Goal: Answer question/provide support: Answer question/provide support

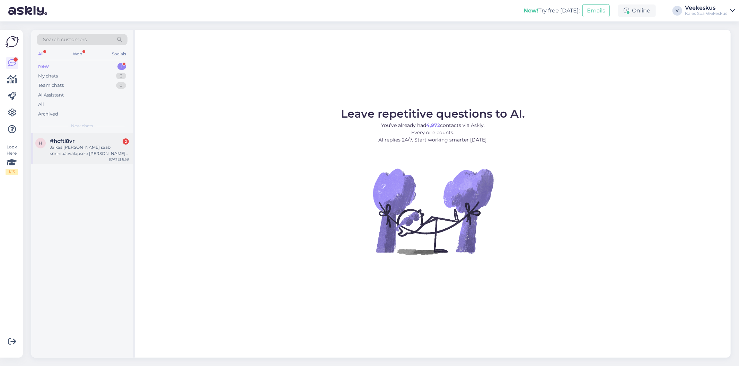
click at [81, 155] on div "Ja kas oma torti saab sünnipäevalapsele kaasa võtta?" at bounding box center [89, 150] width 79 height 12
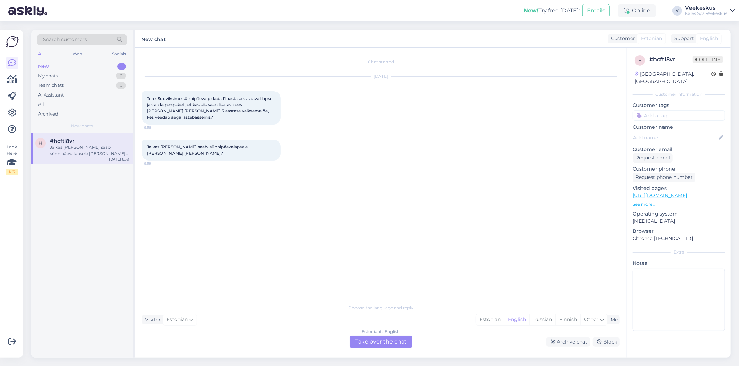
click at [376, 341] on div "Estonian to English Take over the chat" at bounding box center [380, 342] width 63 height 12
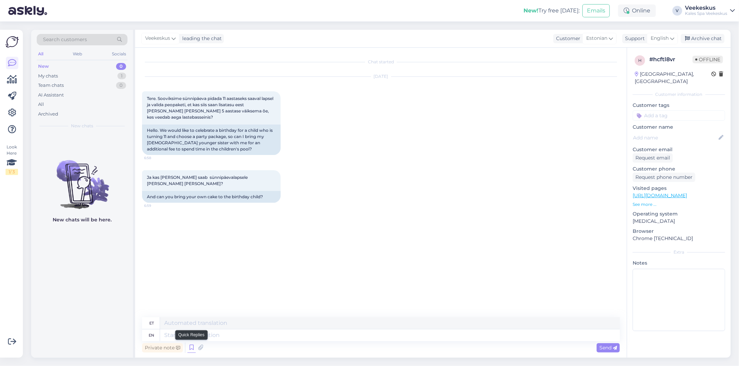
click at [192, 348] on icon at bounding box center [191, 348] width 8 height 10
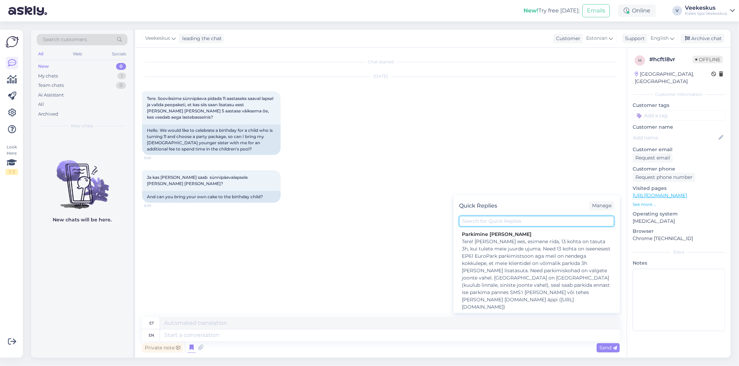
click at [536, 223] on input "text" at bounding box center [536, 221] width 155 height 11
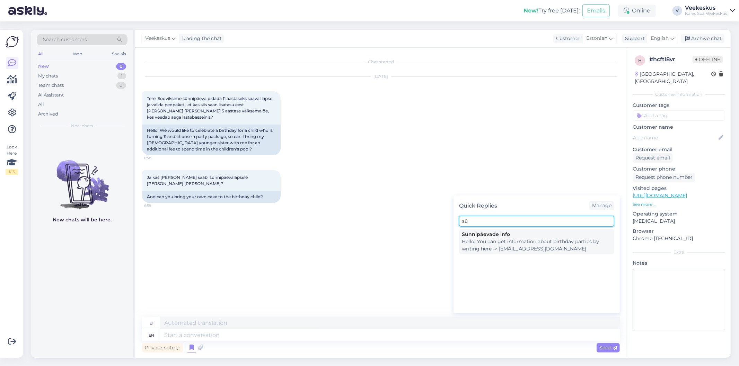
type input "sü"
click at [532, 245] on div "Hello! You can get information about birthday parties by writing here -> pidu@k…" at bounding box center [537, 245] width 150 height 15
type textarea "Tere! Sünnipäevapidude kohta saad infot kirjutades siia -> pidu@kalevspa.ee"
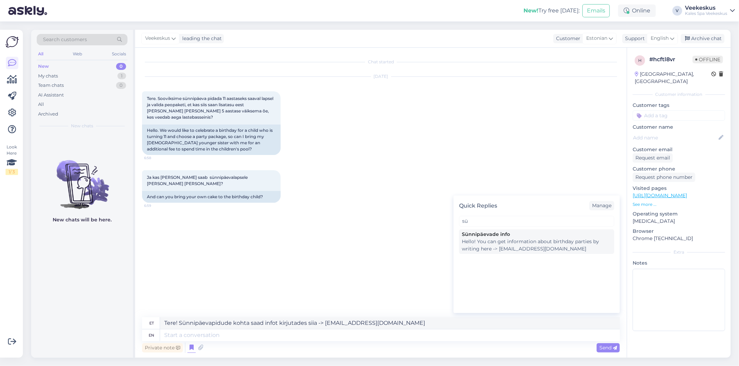
type textarea "Hello! You can get information about birthday parties by writing here -> pidu@k…"
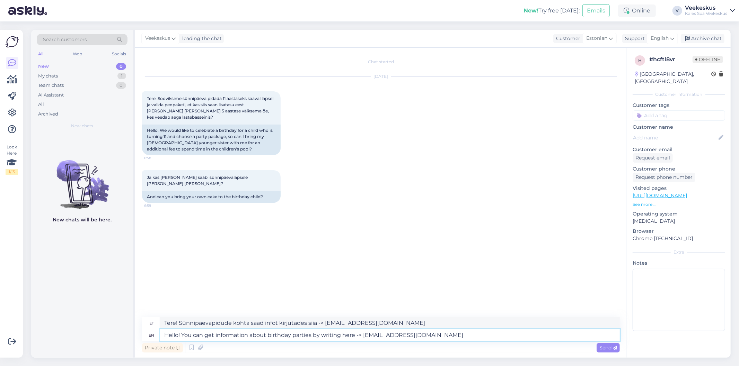
click at [440, 340] on textarea "Hello! You can get information about birthday parties by writing here -> pidu@k…" at bounding box center [390, 336] width 460 height 12
click at [608, 349] on span "Send" at bounding box center [608, 348] width 18 height 6
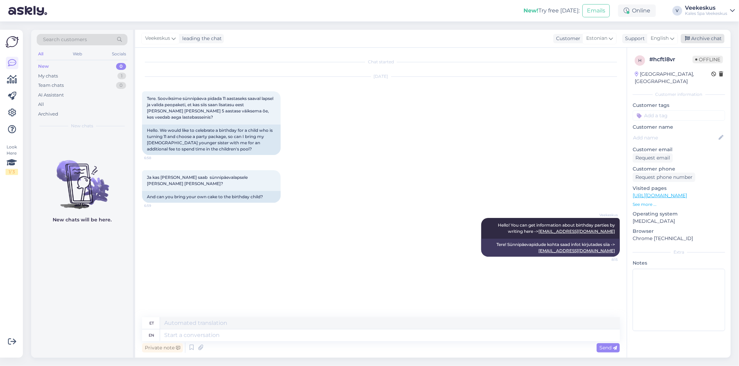
click at [707, 42] on div "Archive chat" at bounding box center [702, 38] width 44 height 9
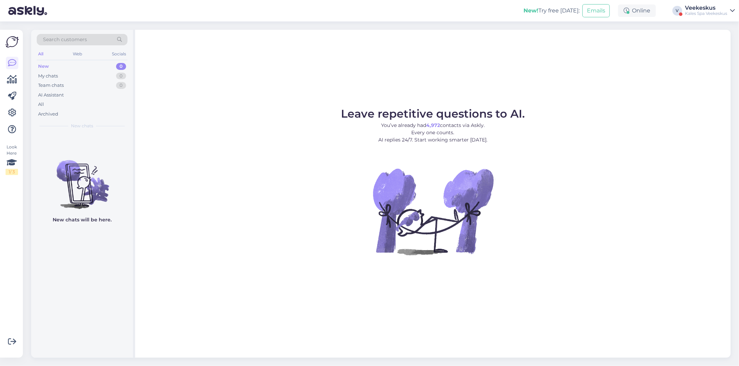
click at [689, 15] on div "Kales Spa Veekeskus" at bounding box center [706, 14] width 42 height 6
click at [389, 74] on div "Leave repetitive questions to AI. You’ve already had 4,972 contacts via Askly. …" at bounding box center [432, 194] width 595 height 328
